Goal: Task Accomplishment & Management: Manage account settings

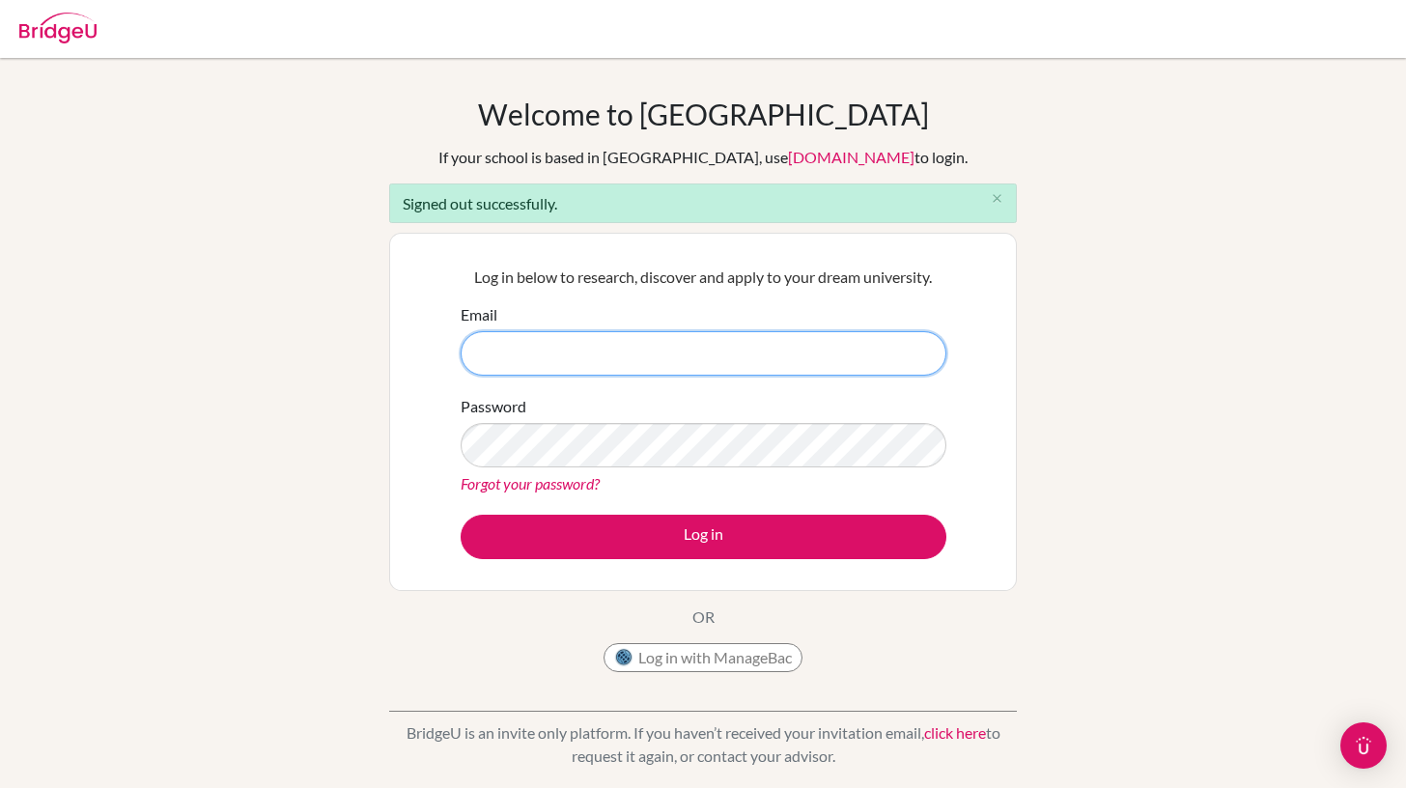
type input "[EMAIL_ADDRESS][DOMAIN_NAME]"
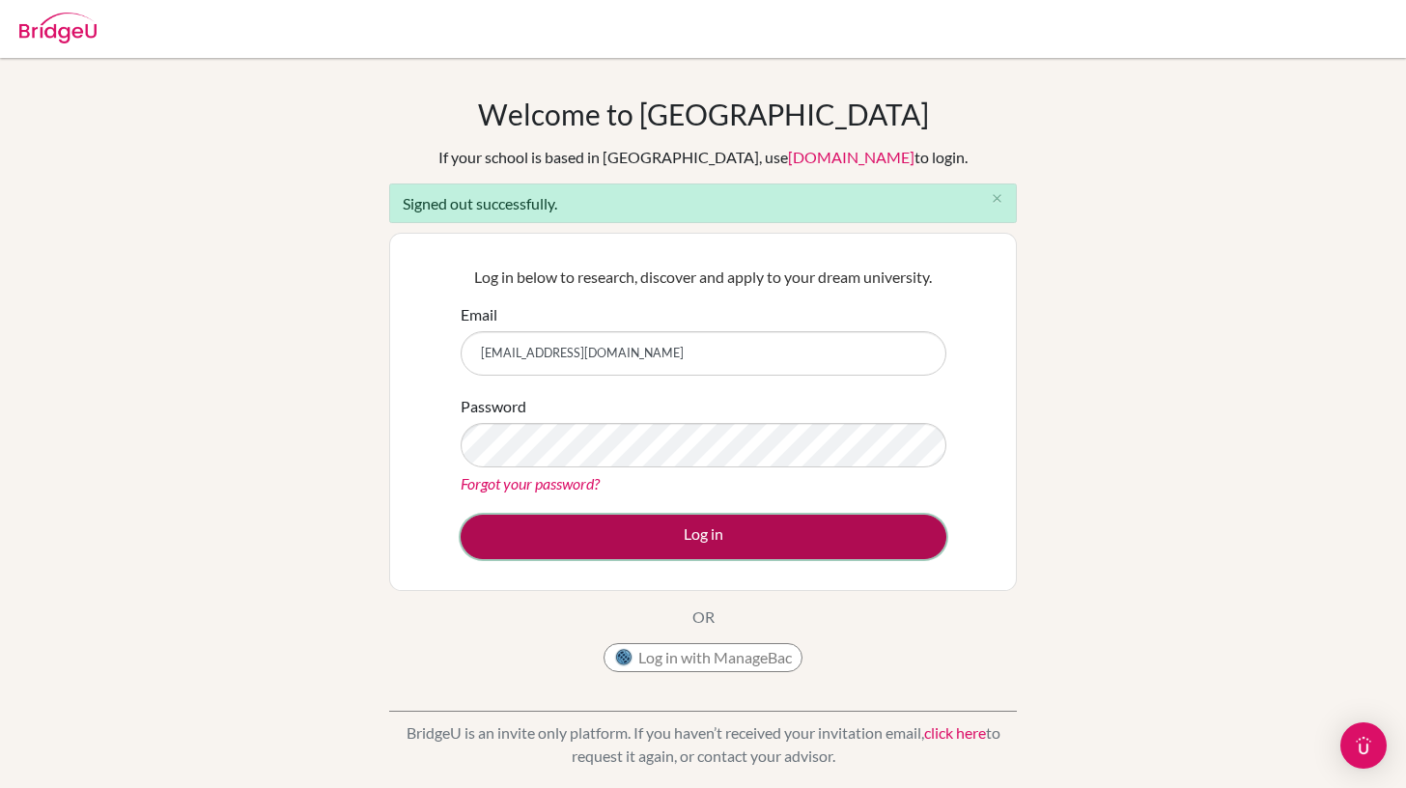
click at [724, 536] on button "Log in" at bounding box center [704, 537] width 486 height 44
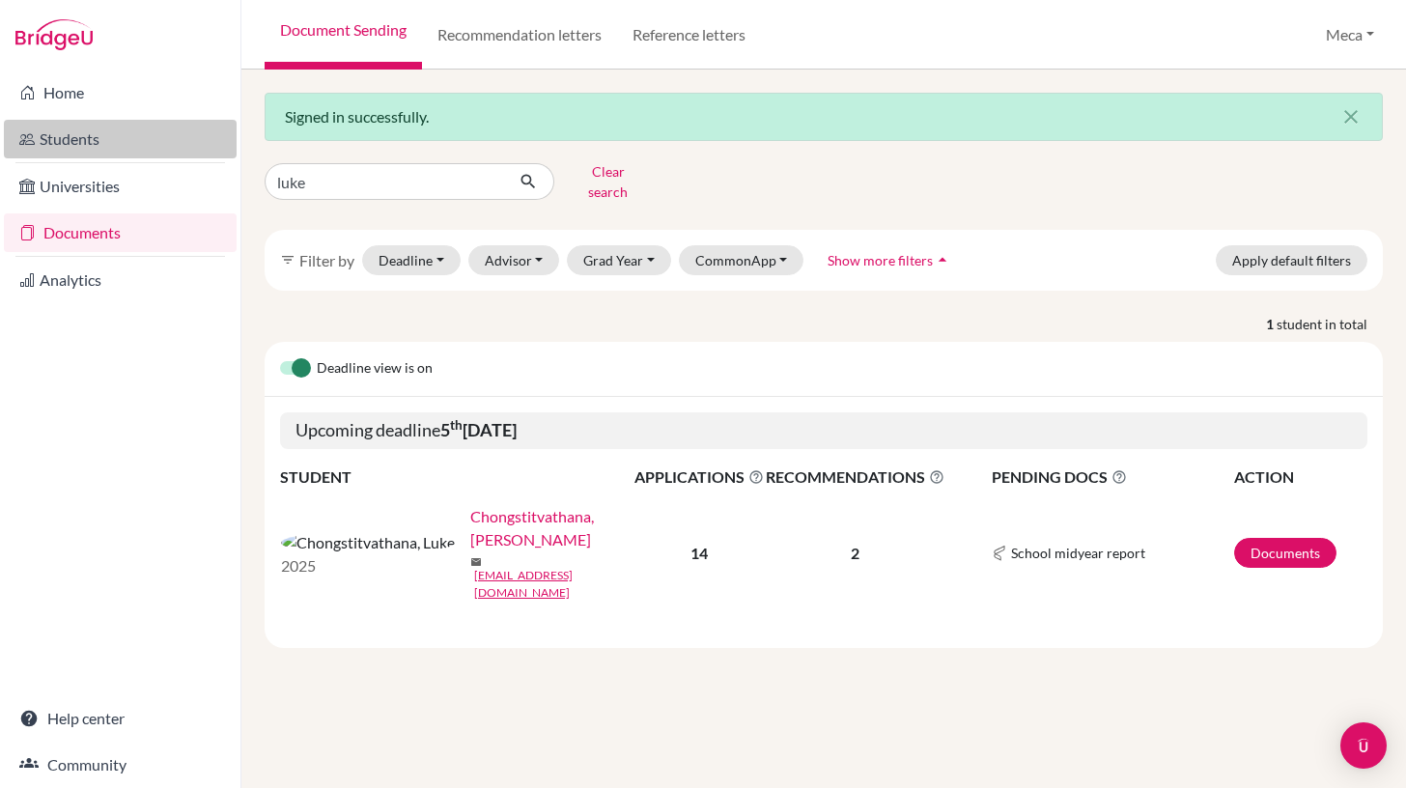
click at [71, 143] on link "Students" at bounding box center [120, 139] width 233 height 39
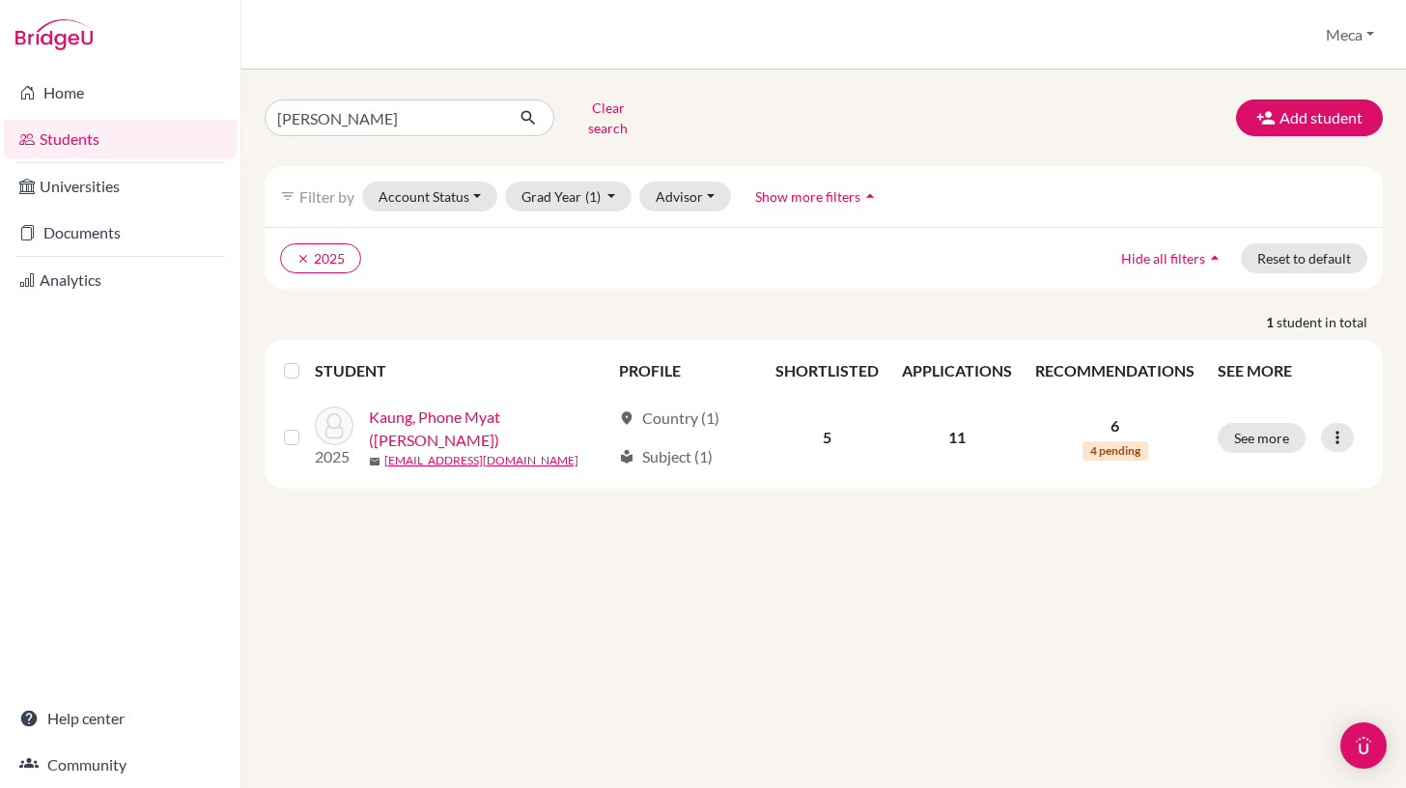
click at [71, 94] on link "Home" at bounding box center [120, 92] width 233 height 39
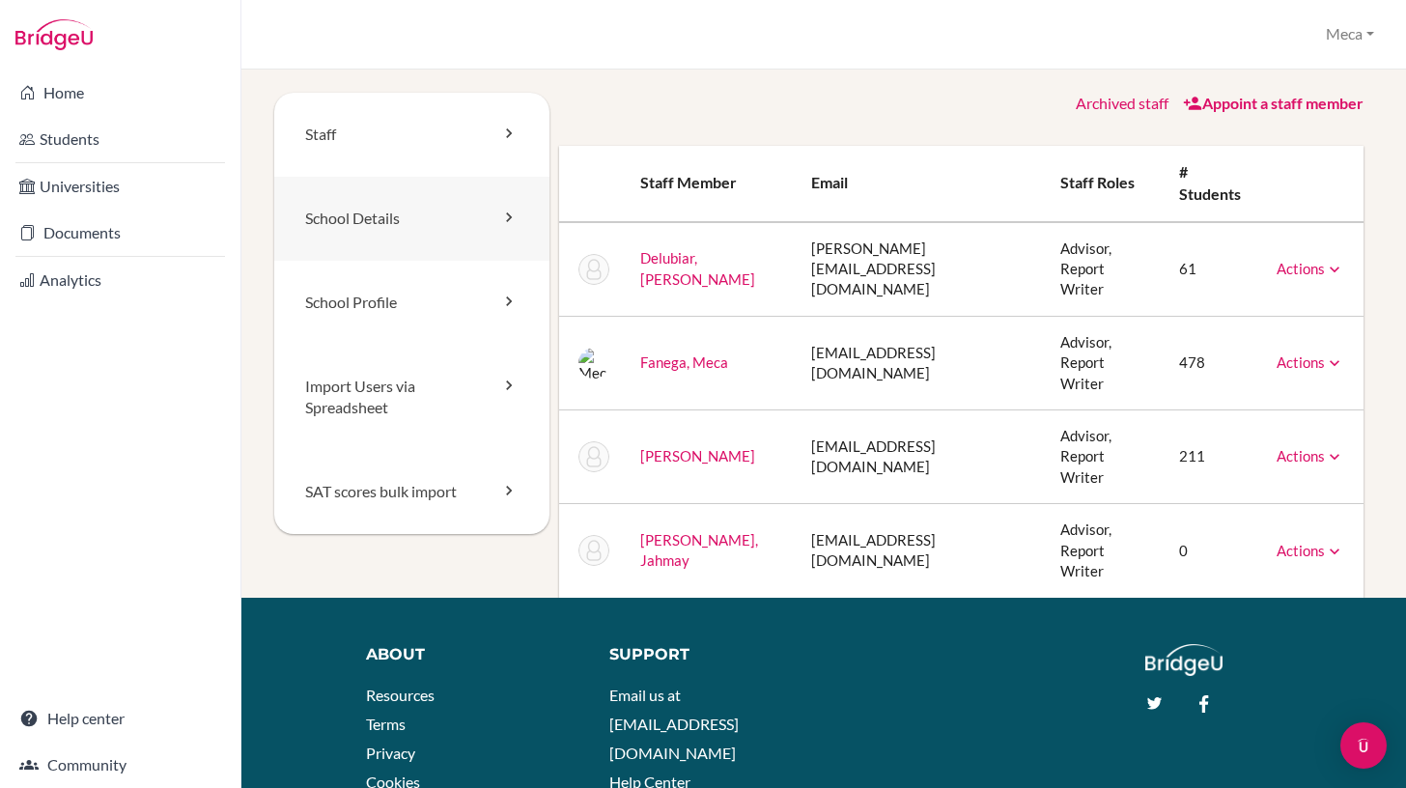
click at [380, 215] on link "School Details" at bounding box center [411, 219] width 275 height 84
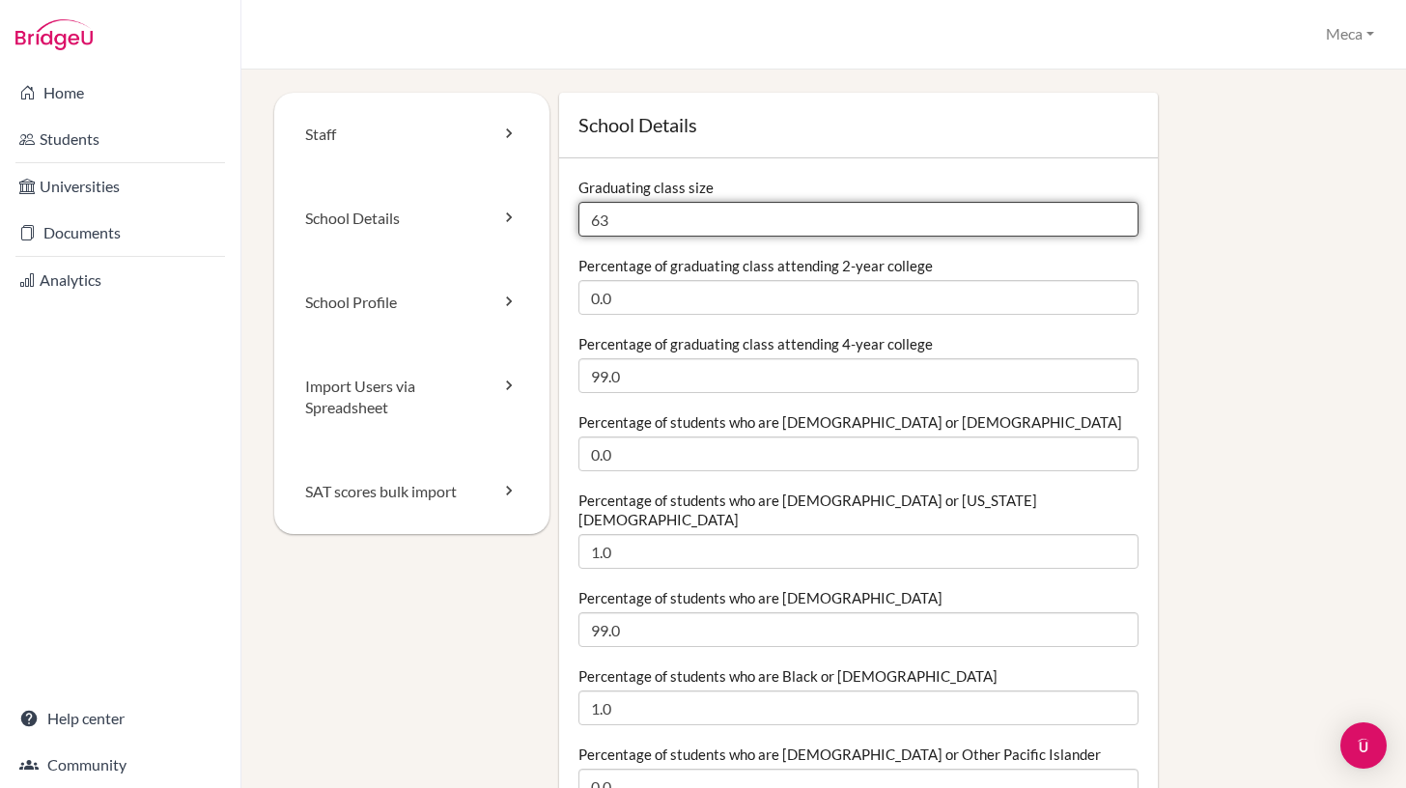
click at [632, 219] on input "63" at bounding box center [858, 219] width 560 height 35
type input "6"
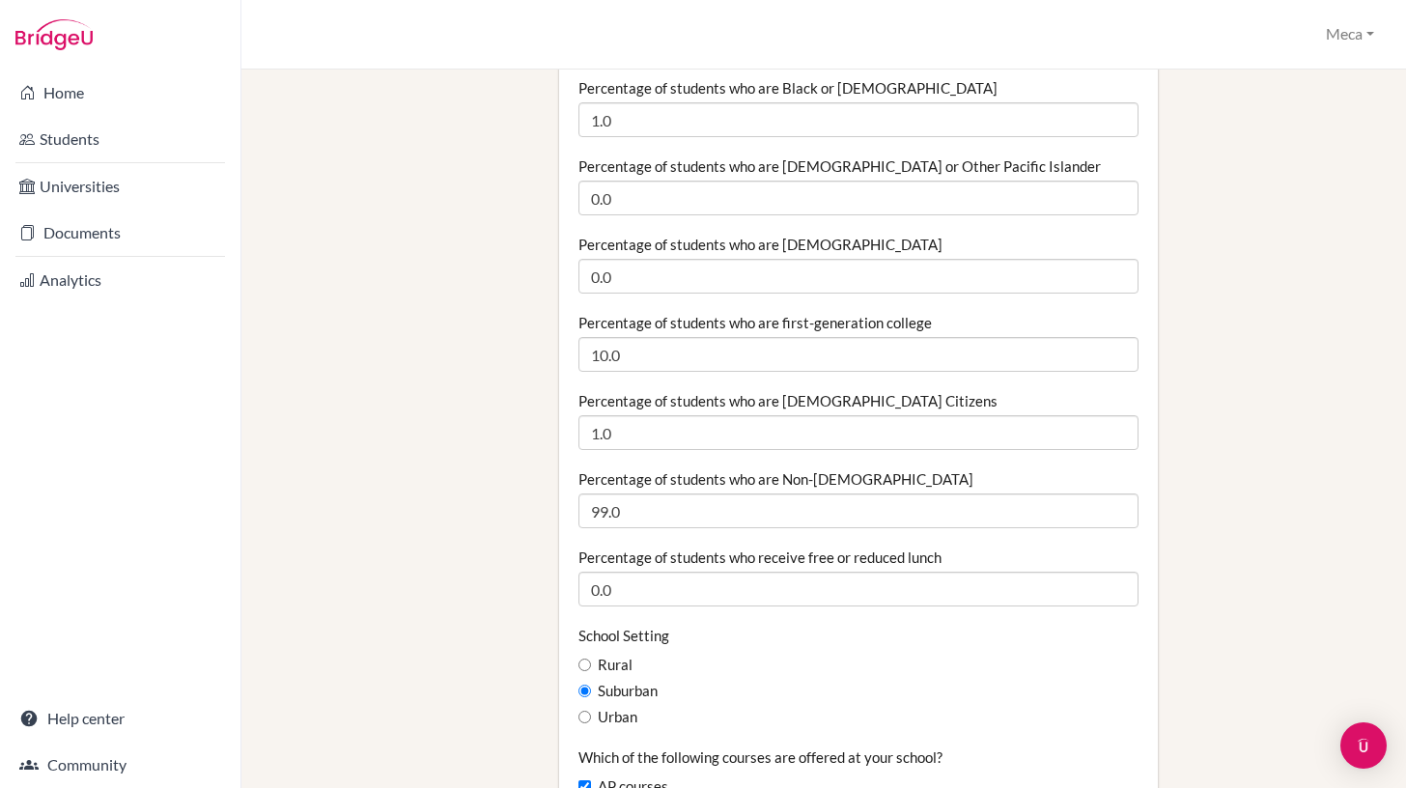
scroll to position [590, 0]
type input "77"
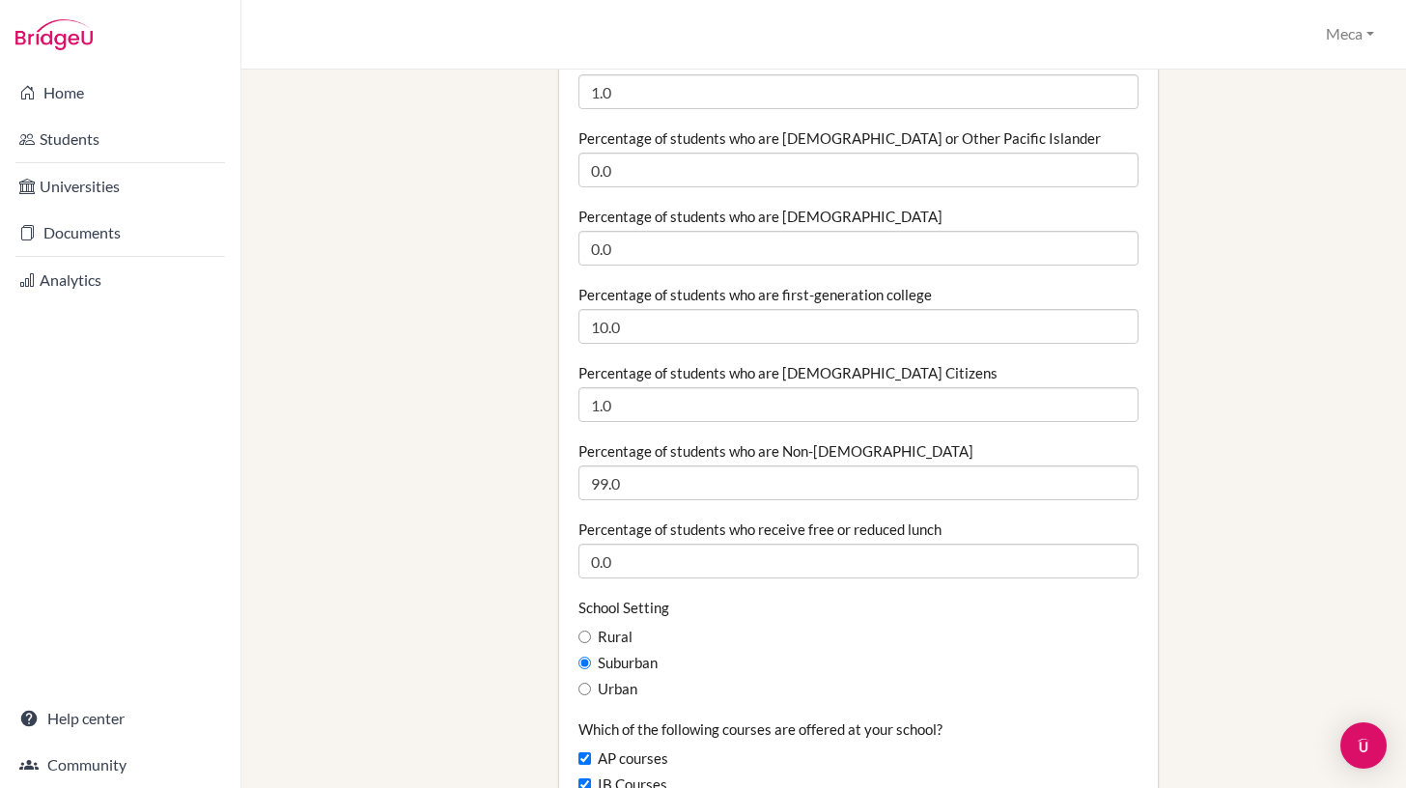
scroll to position [649, 0]
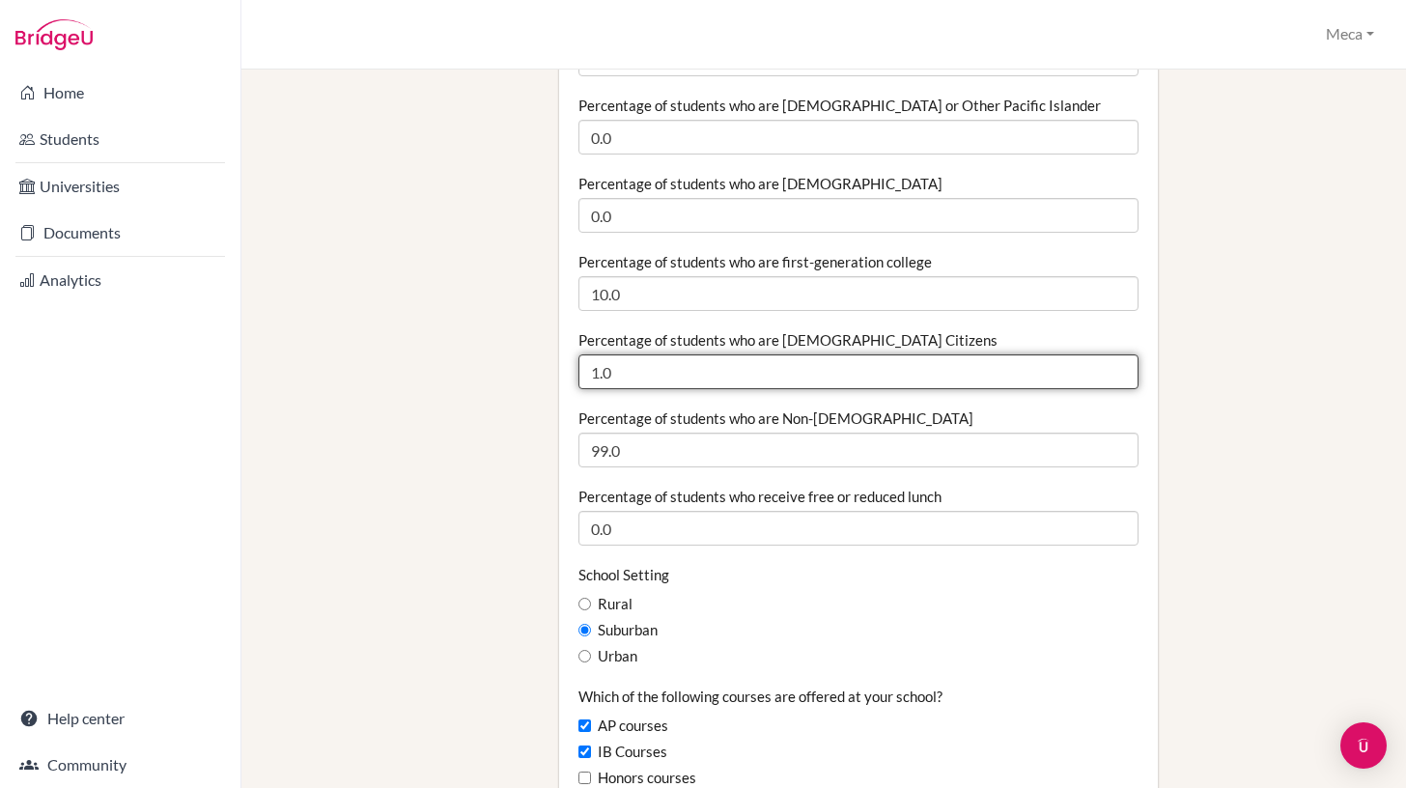
click at [721, 354] on input "1.0" at bounding box center [858, 371] width 560 height 35
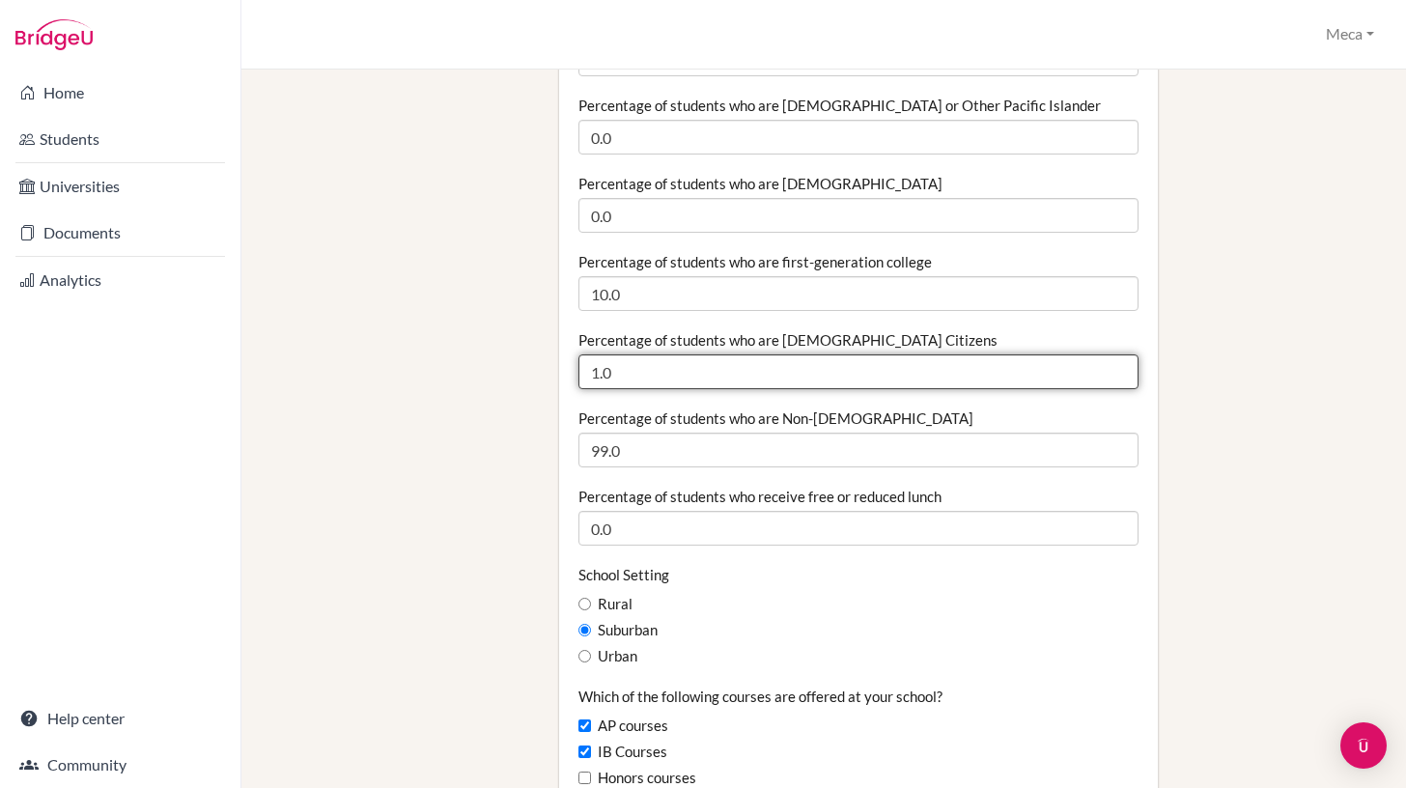
drag, startPoint x: 598, startPoint y: 349, endPoint x: 565, endPoint y: 350, distance: 32.9
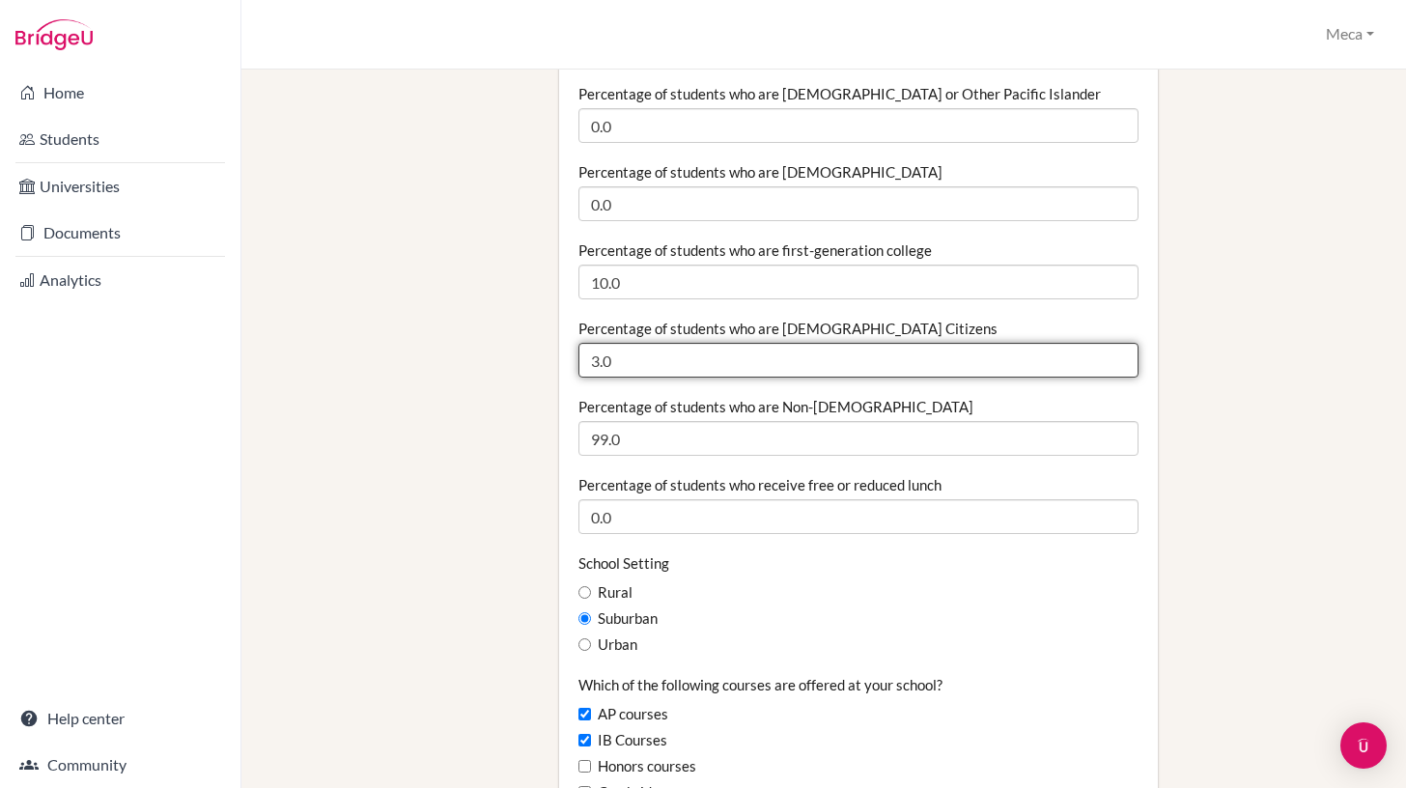
type input "3.0"
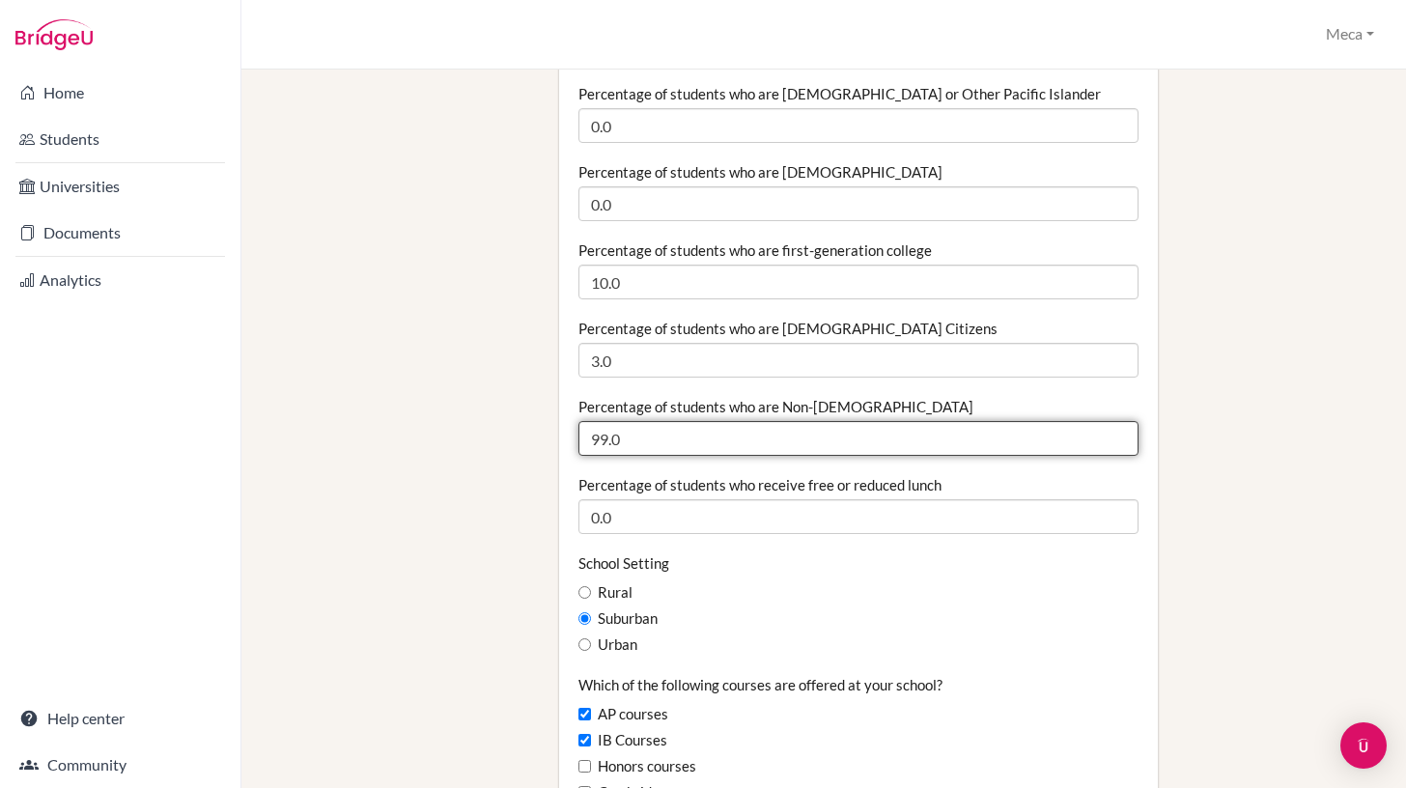
click at [605, 421] on input "99.0" at bounding box center [858, 438] width 560 height 35
type input "97.0"
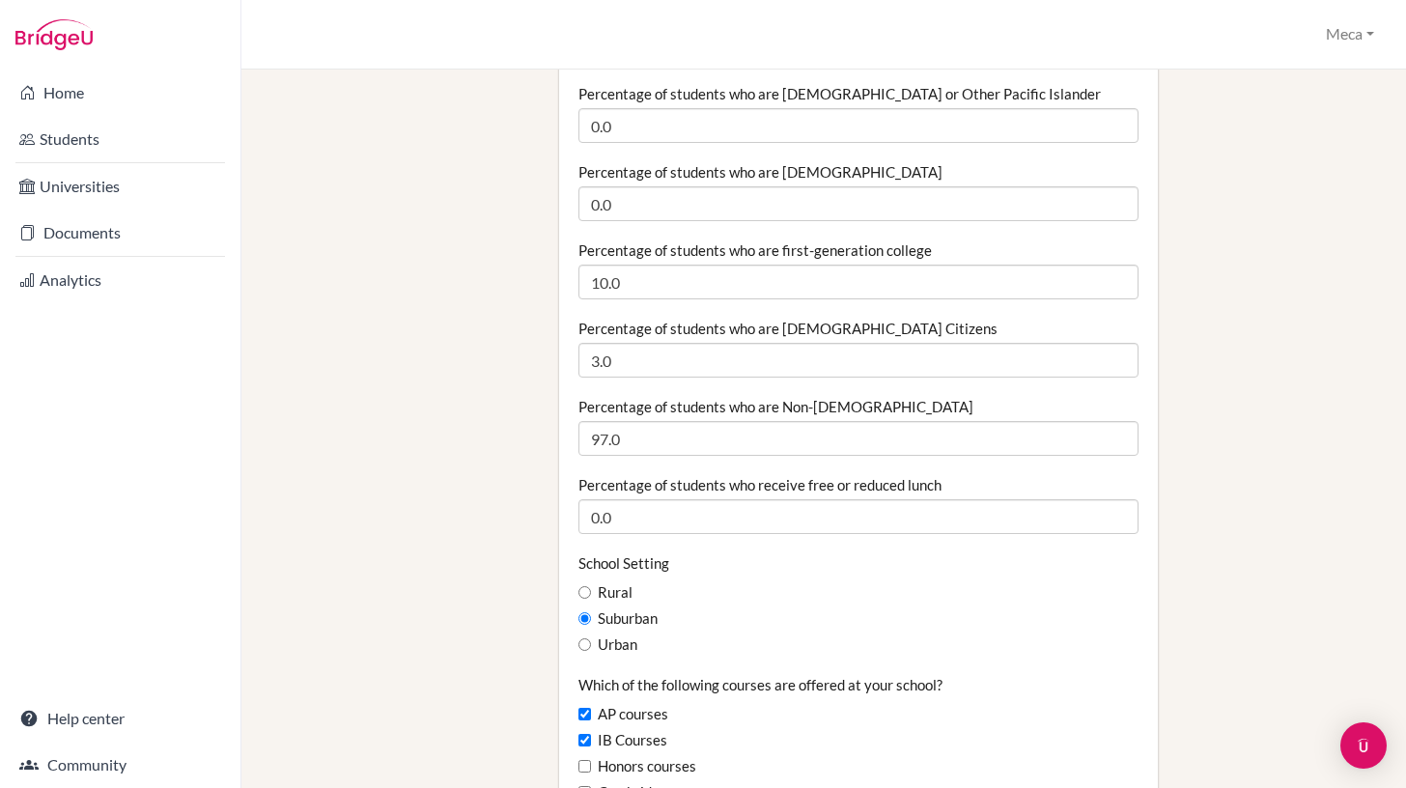
click at [793, 555] on div "School Setting Rural Suburban Urban" at bounding box center [858, 604] width 560 height 102
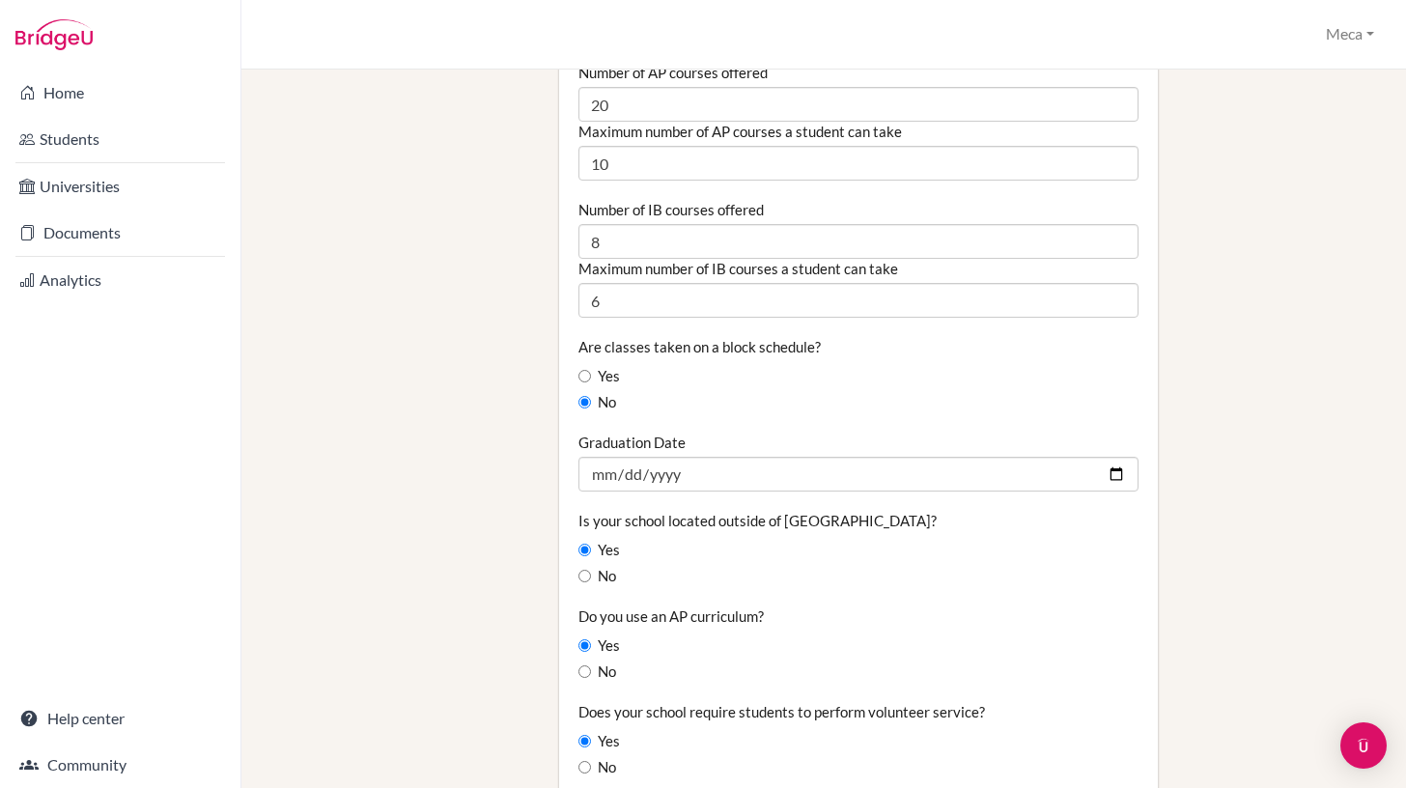
scroll to position [1432, 0]
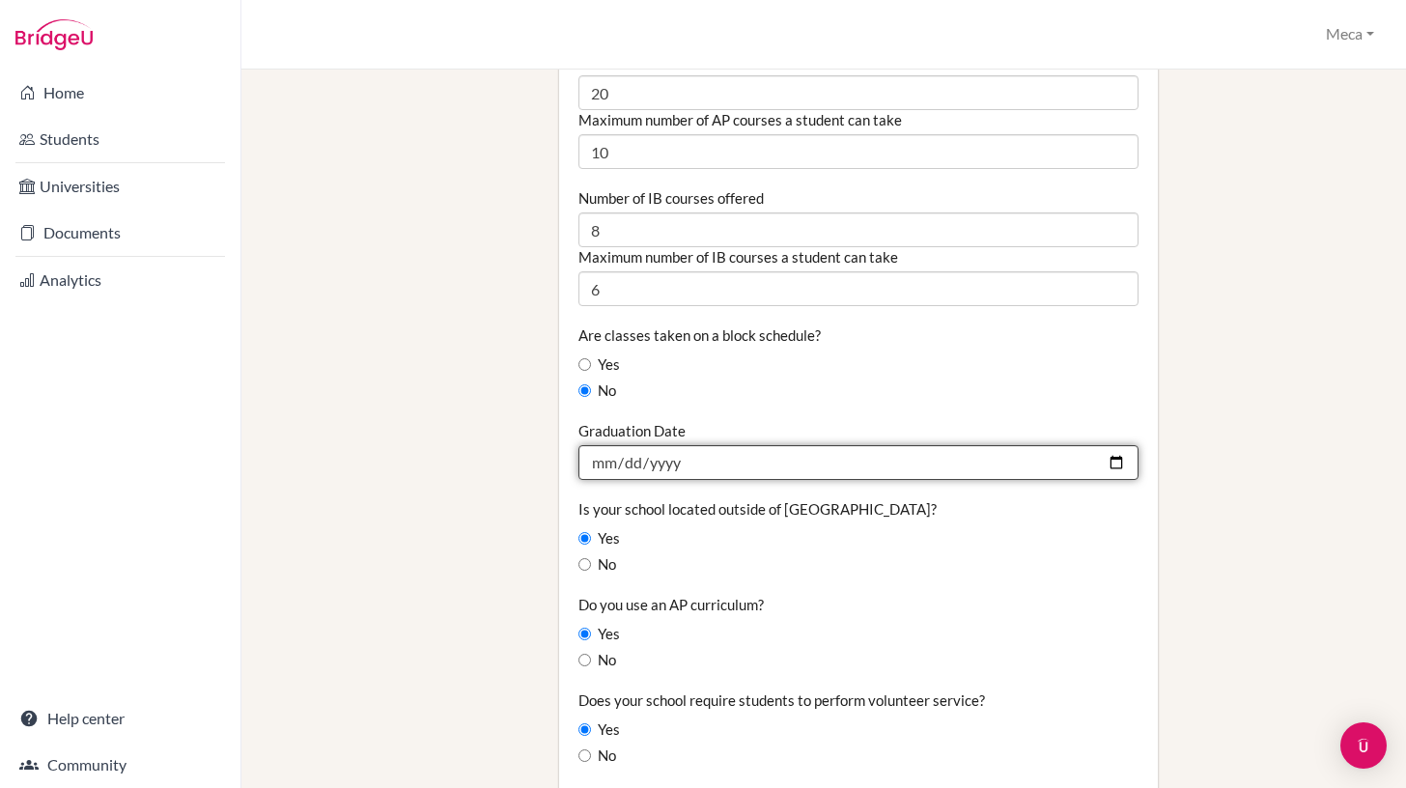
click at [1113, 445] on input "2025-05-21" at bounding box center [858, 462] width 560 height 35
type input "2026-05-20"
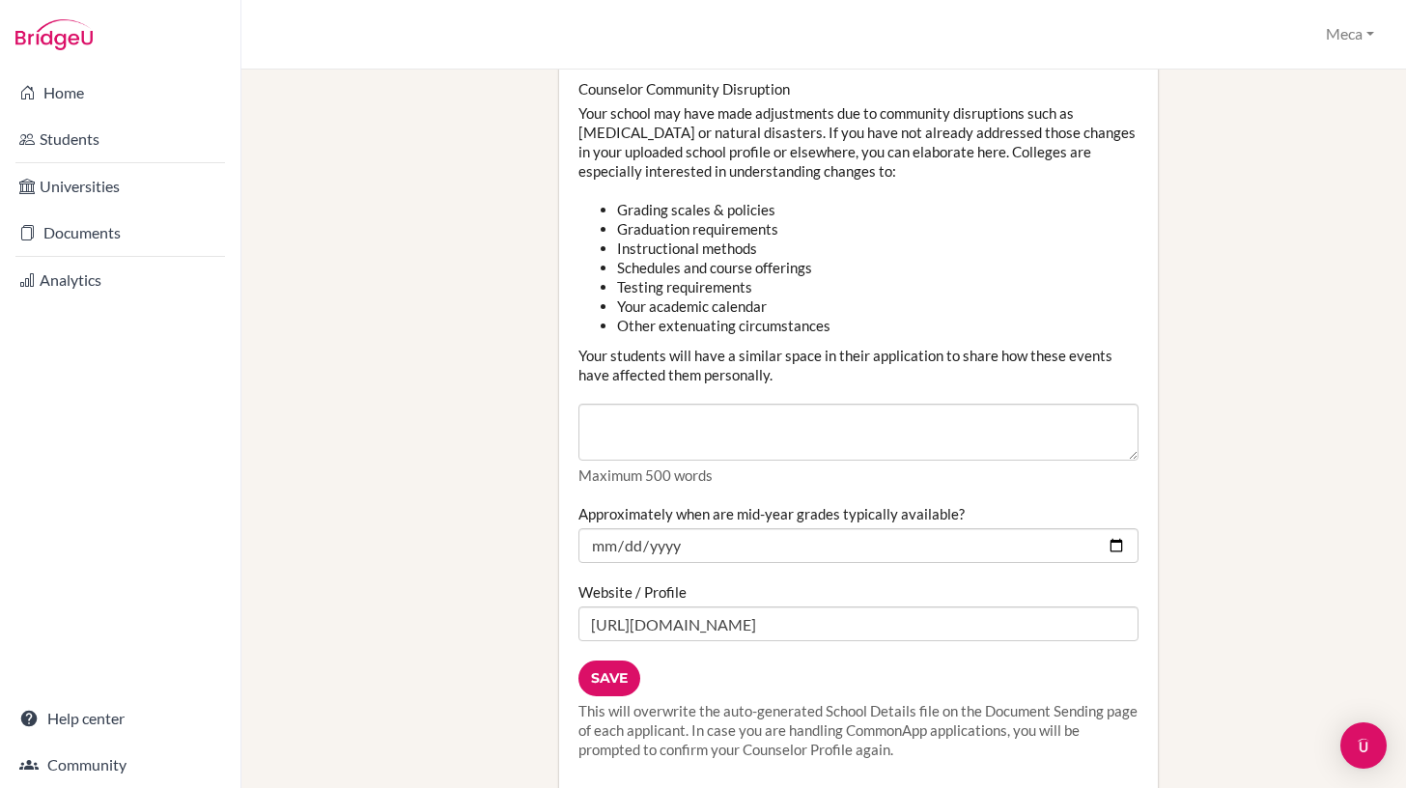
scroll to position [2362, 0]
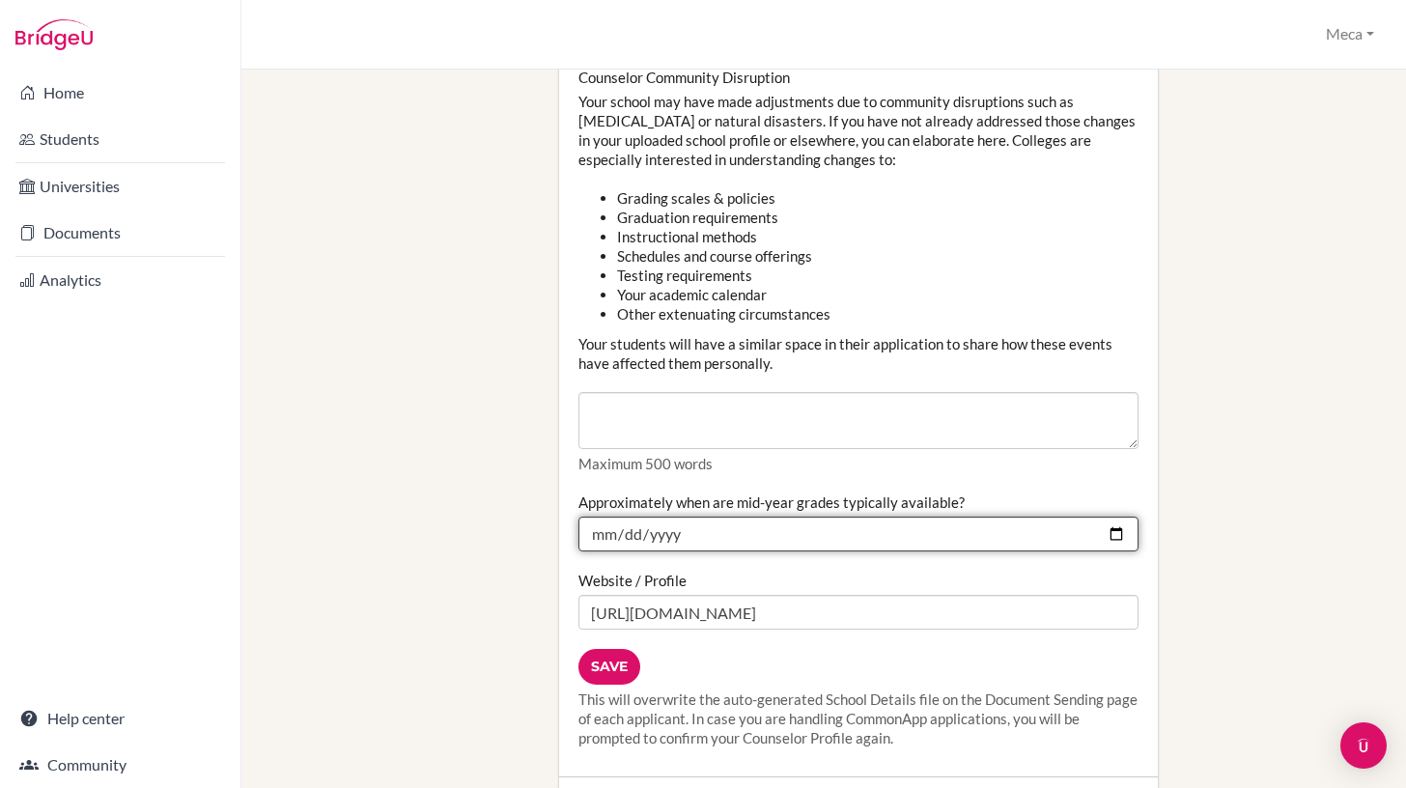
click at [1117, 517] on input "2025-01-10" at bounding box center [858, 534] width 560 height 35
type input "2026-01-16"
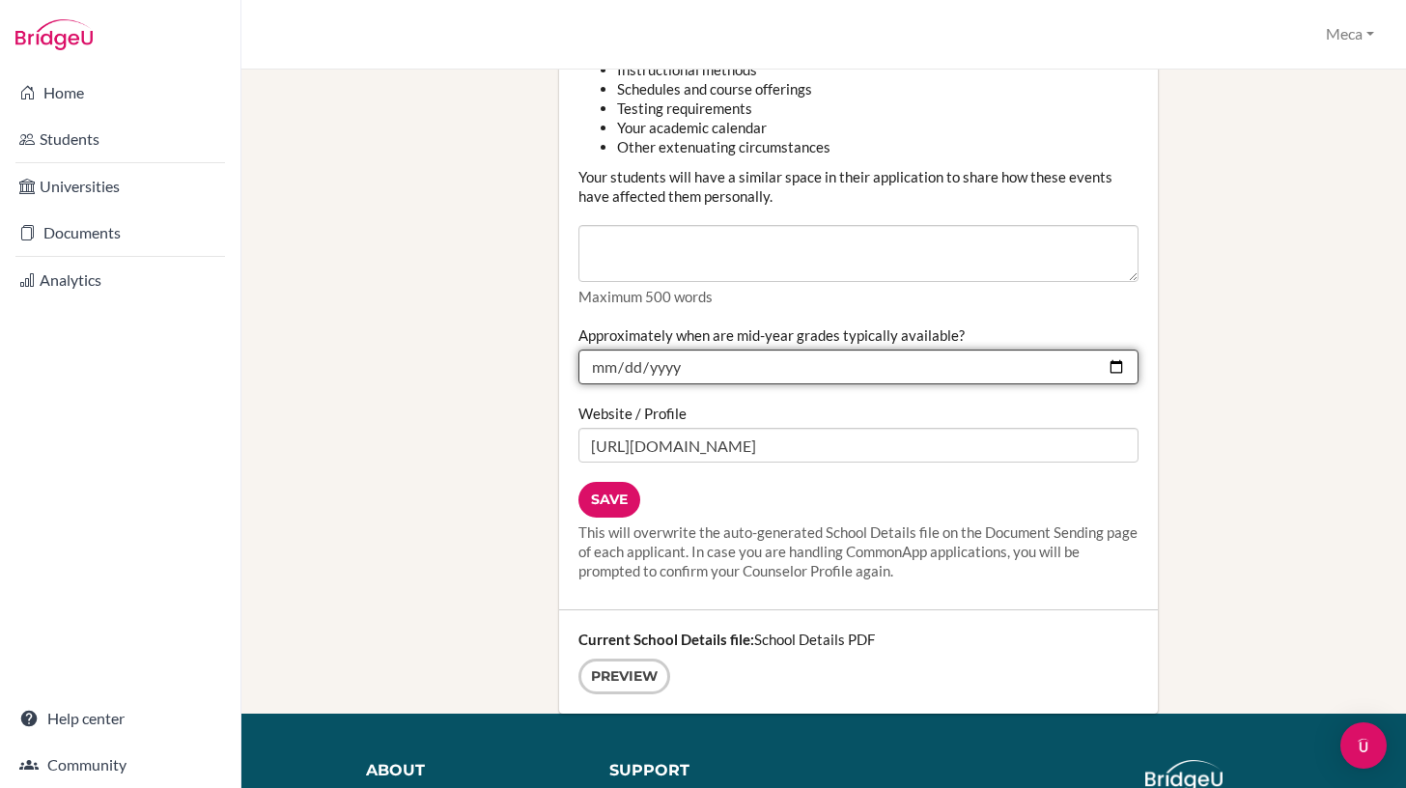
scroll to position [2541, 0]
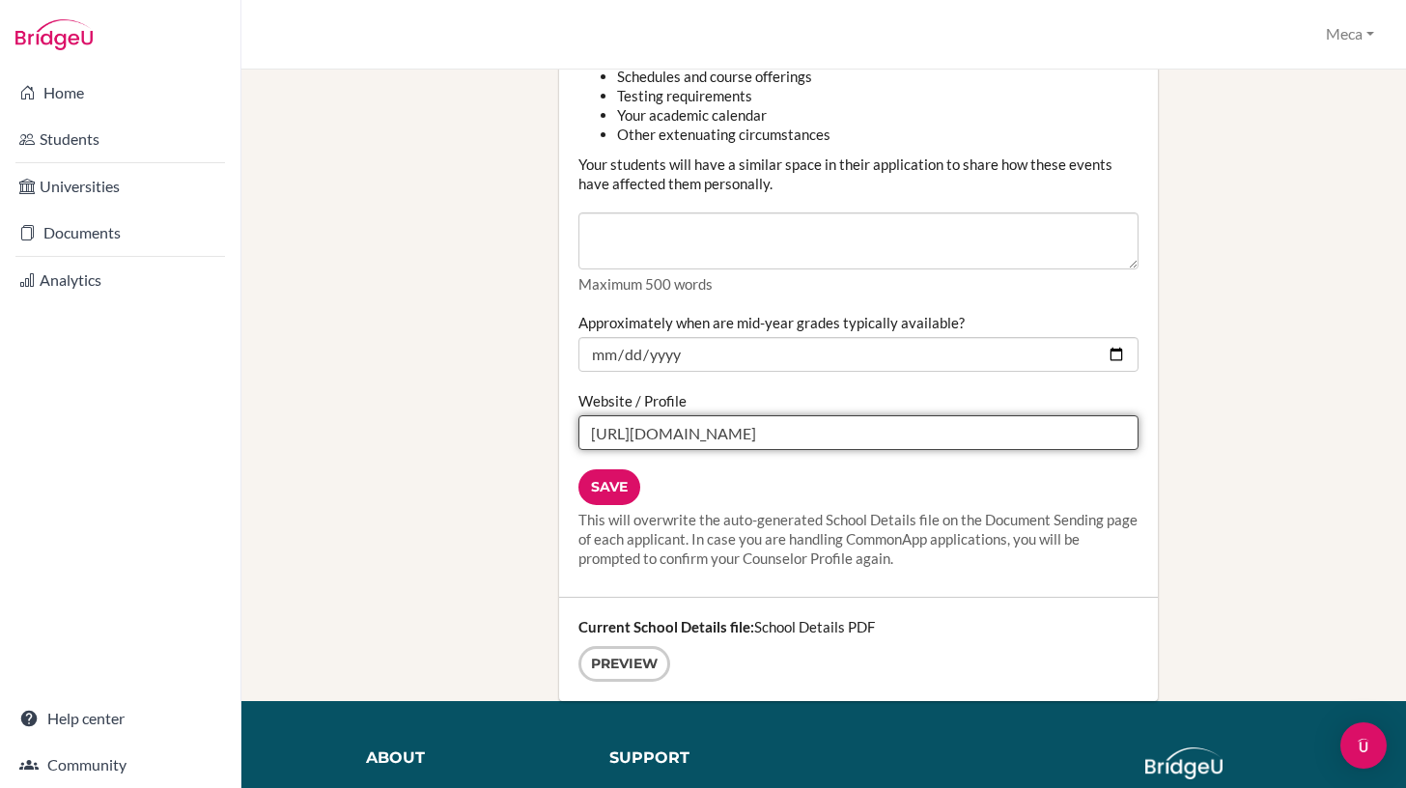
click at [848, 416] on input "https://www.asb.ac.th/greenvalley/" at bounding box center [858, 432] width 560 height 35
drag, startPoint x: 848, startPoint y: 416, endPoint x: 571, endPoint y: 402, distance: 277.5
paste input "asbgv.ac.th"
type input "https://asbgv.ac.th/"
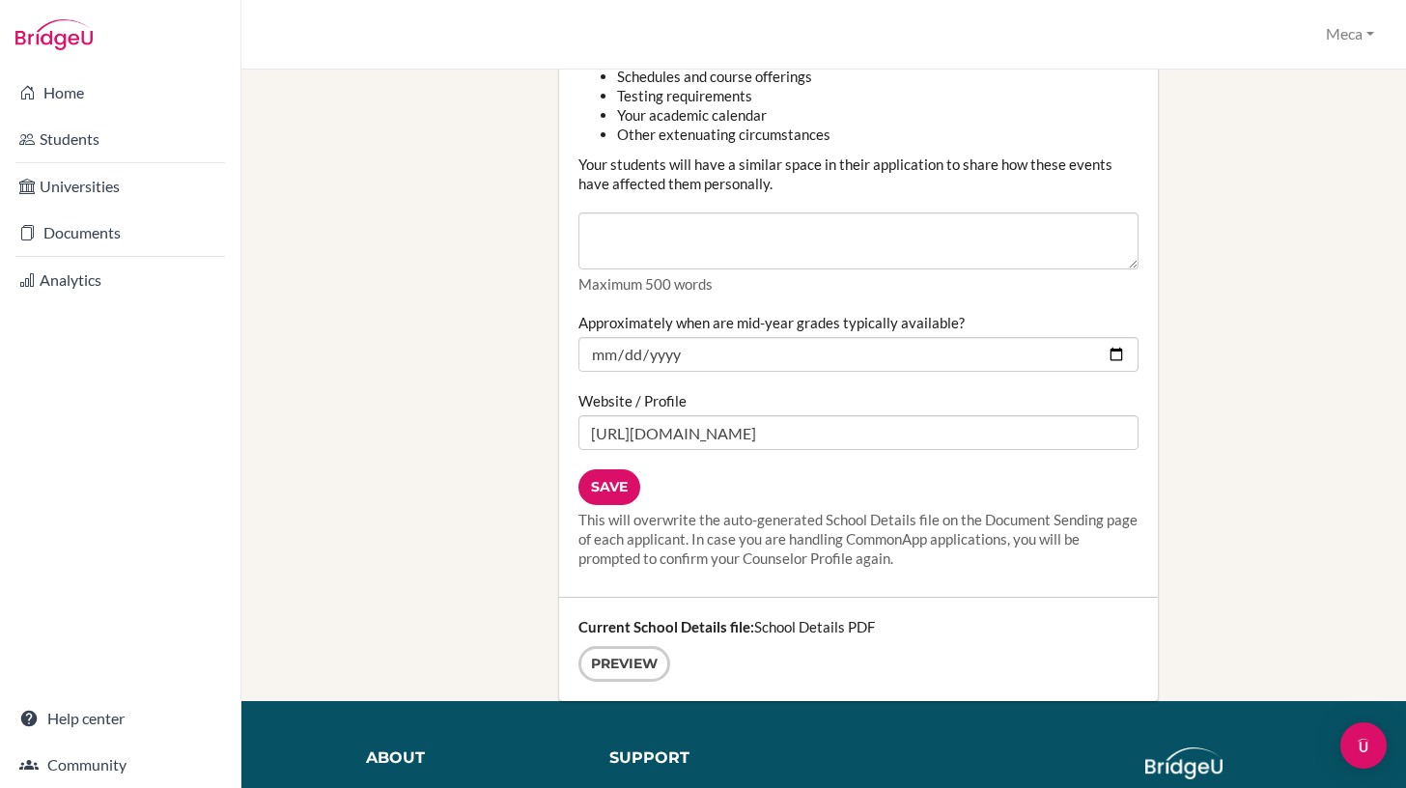
click at [734, 469] on div "Save This will overwrite the auto-generated School Details file on the Document…" at bounding box center [858, 518] width 560 height 98
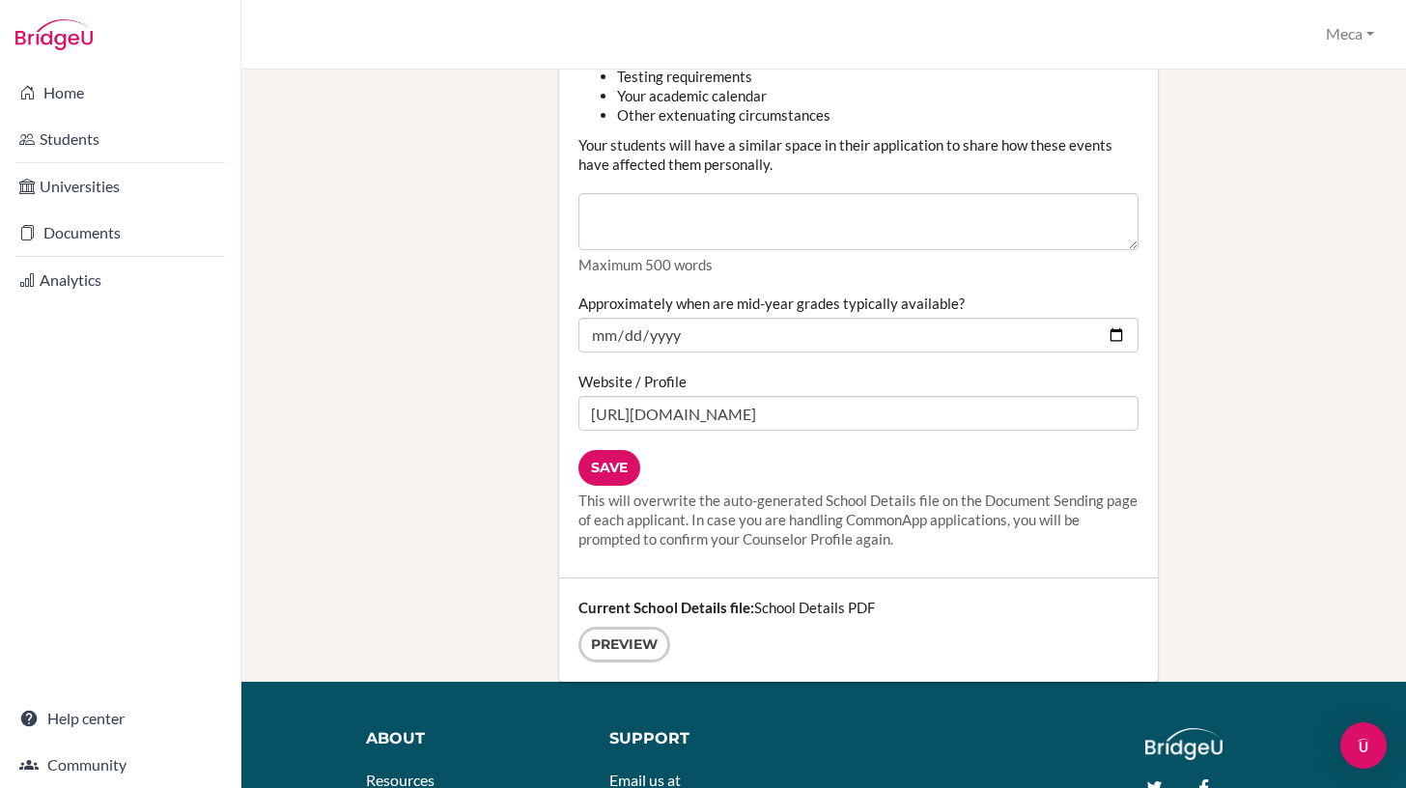
scroll to position [2567, 0]
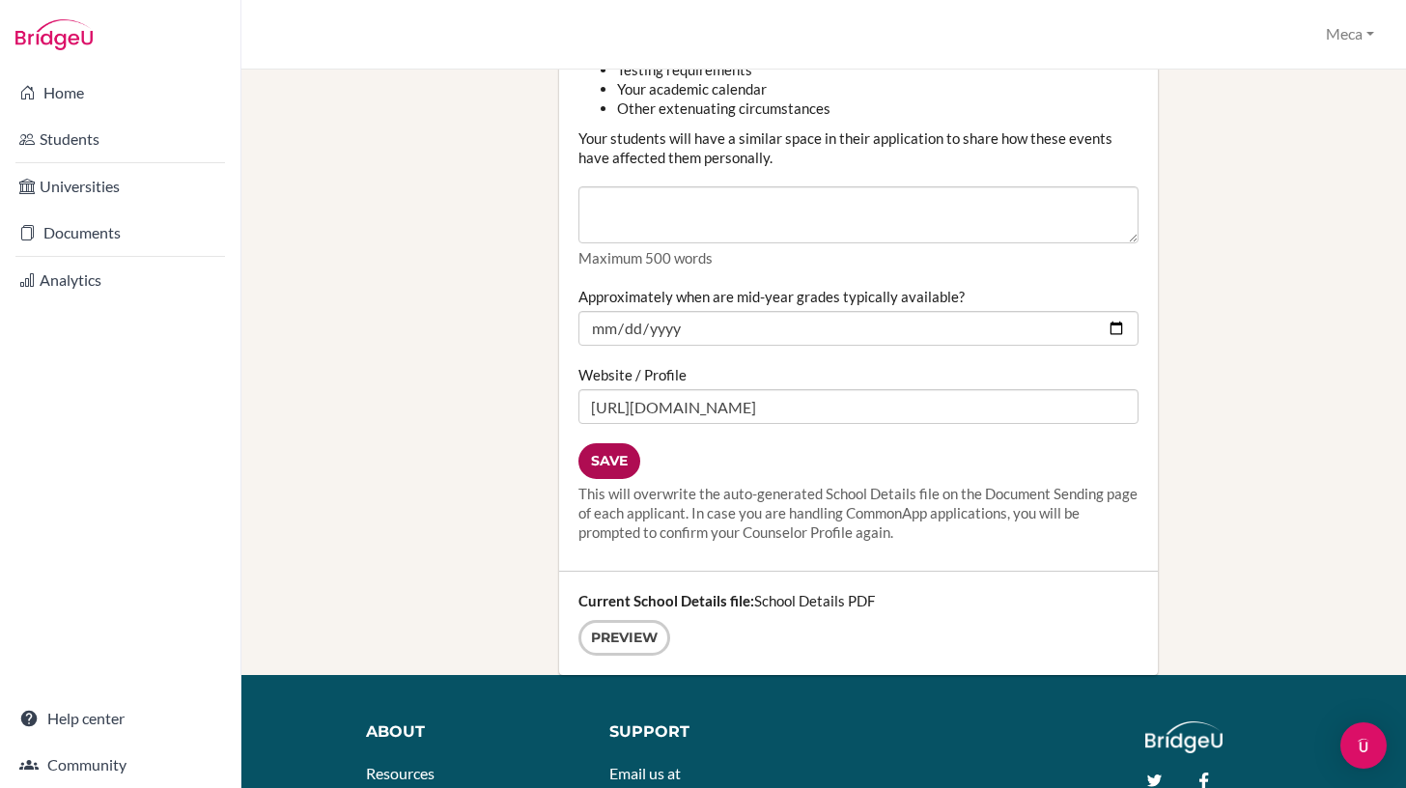
click at [605, 443] on input "Save" at bounding box center [609, 461] width 62 height 36
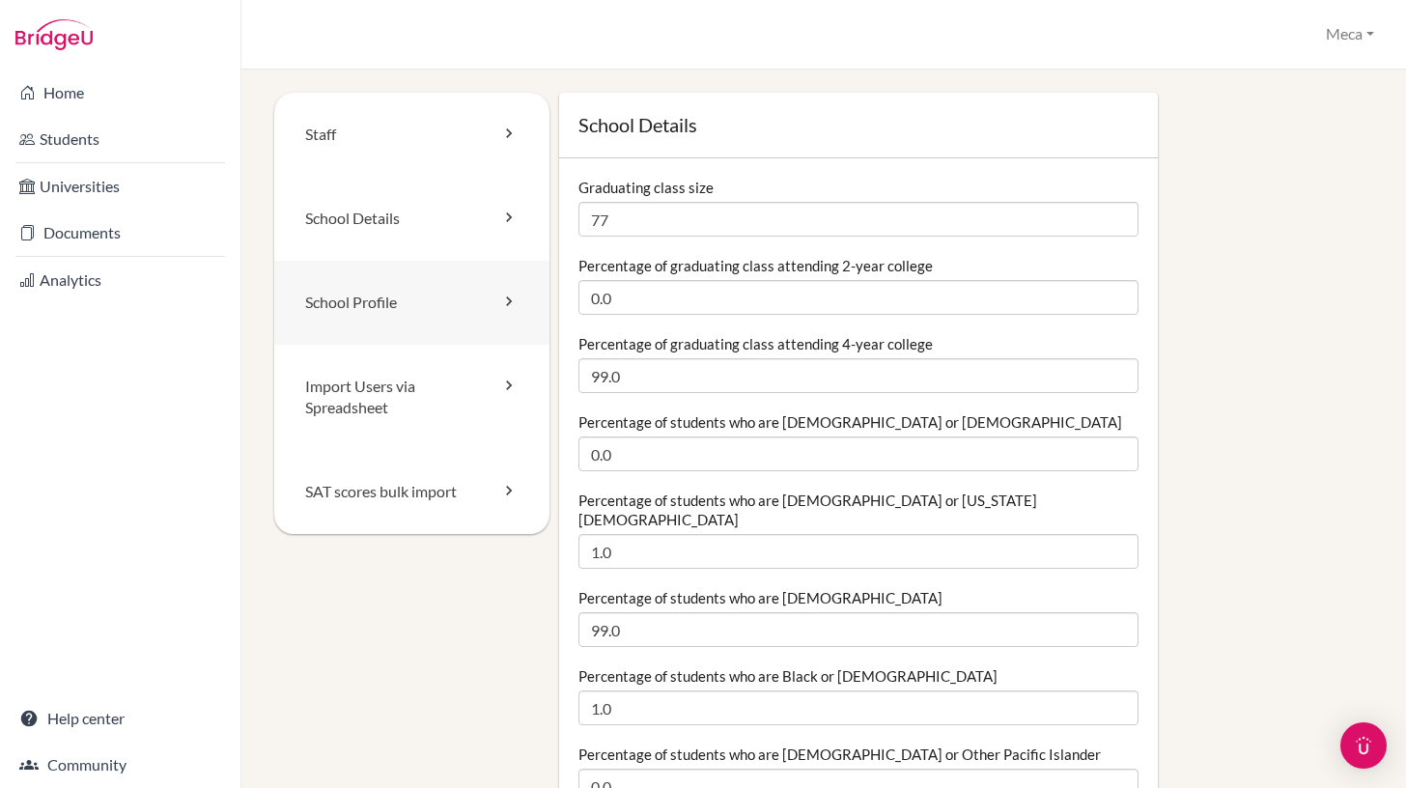
click at [439, 315] on link "School Profile" at bounding box center [411, 303] width 275 height 84
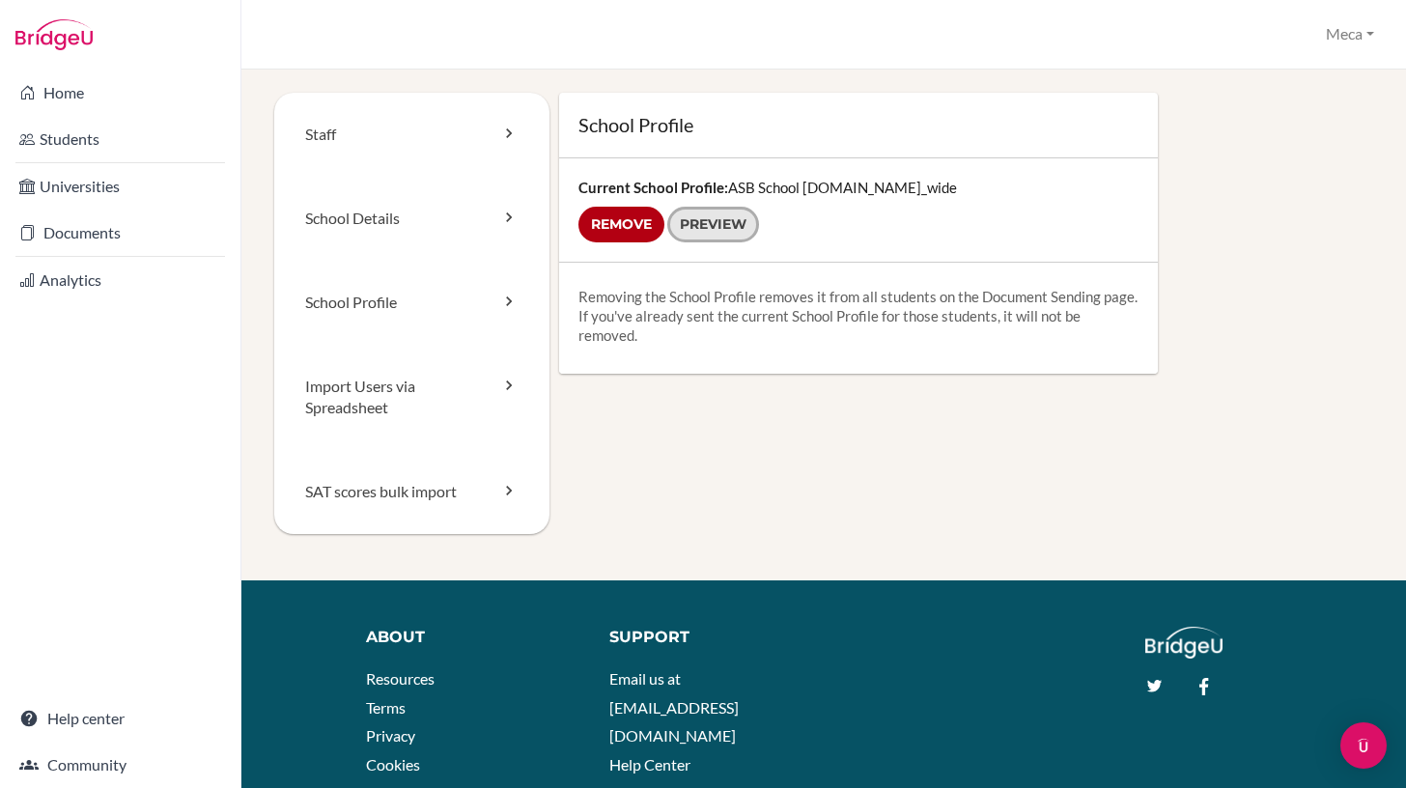
click at [715, 228] on link "Preview" at bounding box center [713, 225] width 92 height 36
click at [413, 406] on link "Import Users via Spreadsheet" at bounding box center [411, 398] width 275 height 106
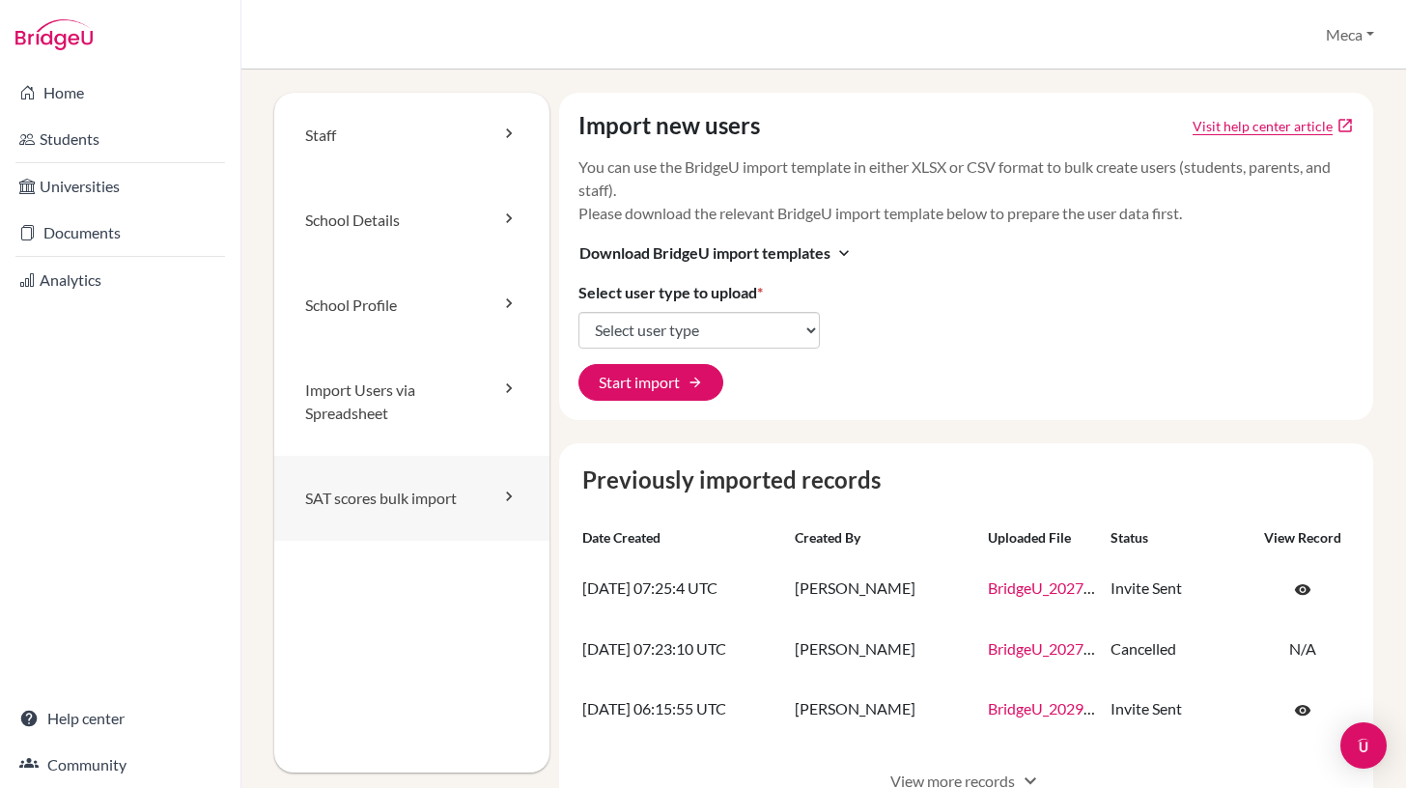
click at [402, 504] on link "SAT scores bulk import" at bounding box center [411, 498] width 275 height 85
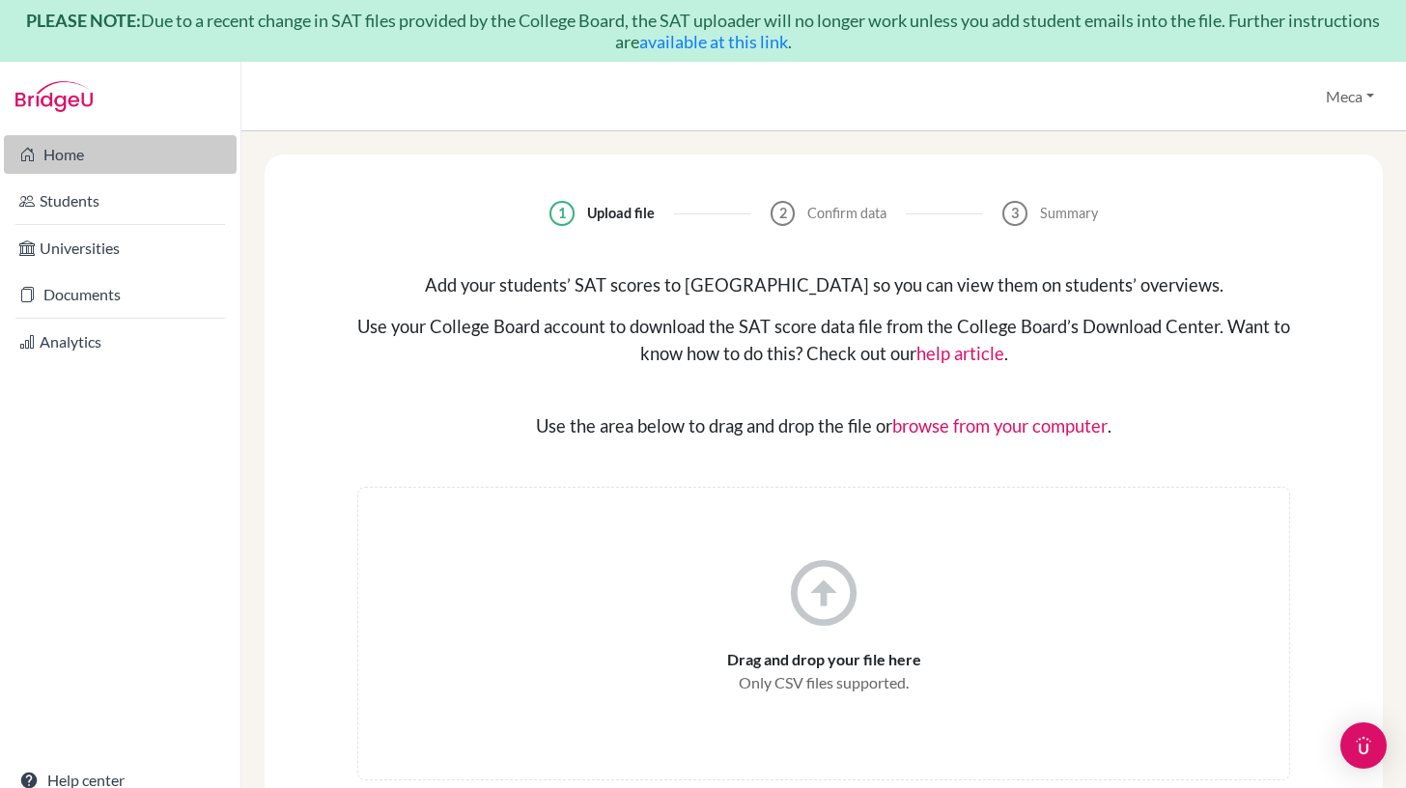
click at [112, 144] on link "Home" at bounding box center [120, 154] width 233 height 39
